Goal: Entertainment & Leisure: Browse casually

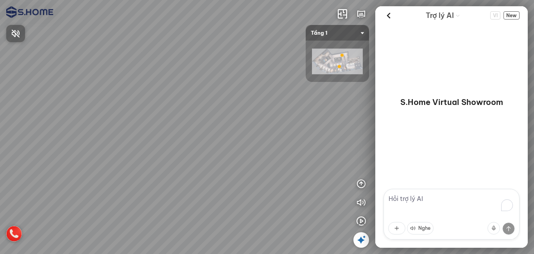
click at [16, 237] on div at bounding box center [267, 127] width 534 height 254
click at [16, 236] on img at bounding box center [14, 234] width 16 height 16
